Goal: Transaction & Acquisition: Obtain resource

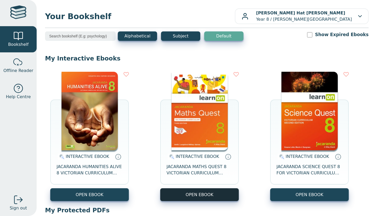
click at [227, 196] on button "OPEN EBOOK" at bounding box center [199, 194] width 79 height 13
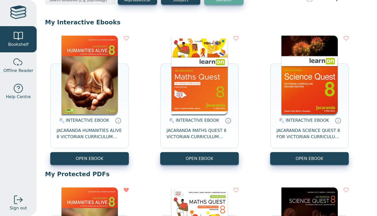
scroll to position [36, 0]
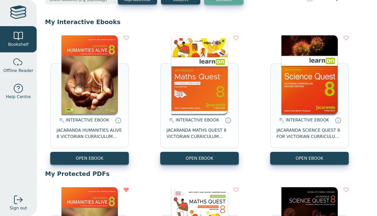
click at [106, 165] on div "INTERACTIVE EBOOK JACARANDA HUMANITIES ALIVE 8 VICTORIAN CURRICULUM LEARNON EBO…" at bounding box center [207, 100] width 324 height 140
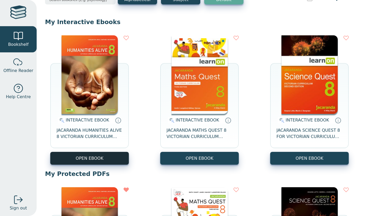
click at [109, 161] on button "OPEN EBOOK" at bounding box center [89, 158] width 79 height 13
